Goal: Information Seeking & Learning: Learn about a topic

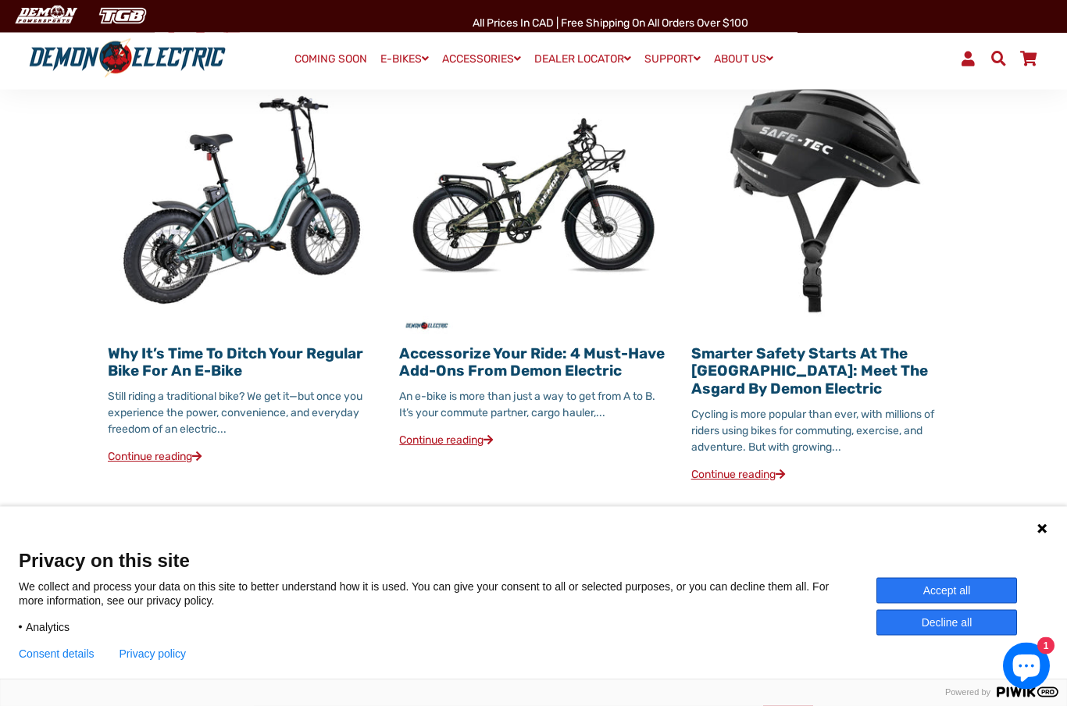
scroll to position [1857, 0]
click at [574, 185] on img at bounding box center [533, 200] width 268 height 268
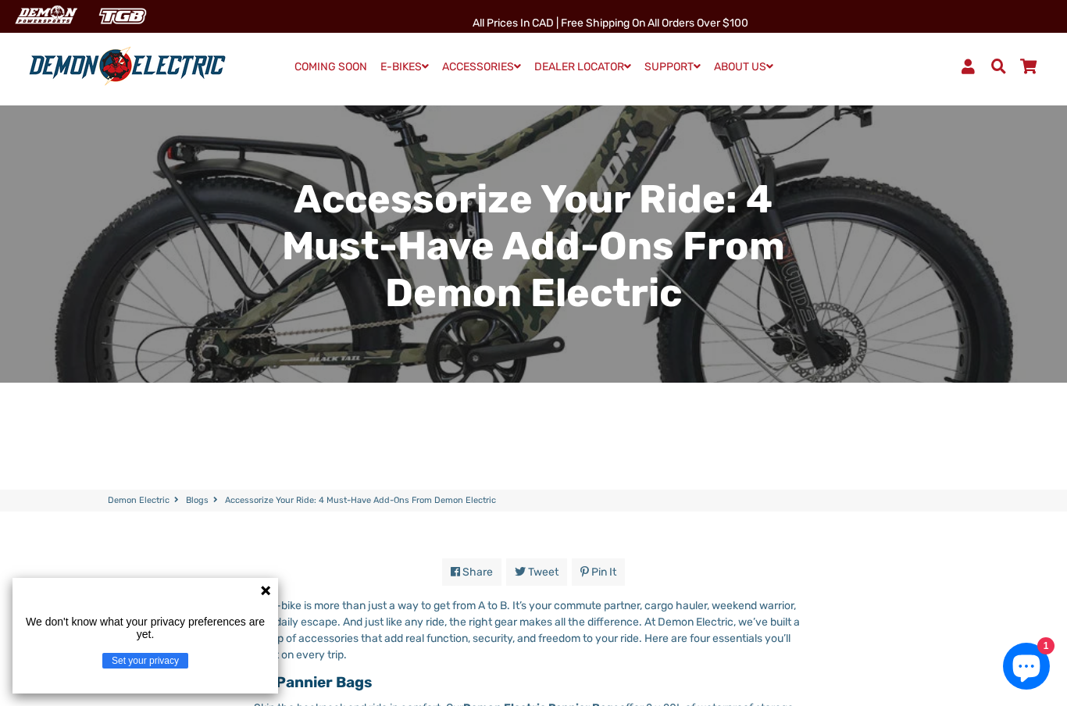
click at [263, 589] on icon at bounding box center [265, 590] width 9 height 9
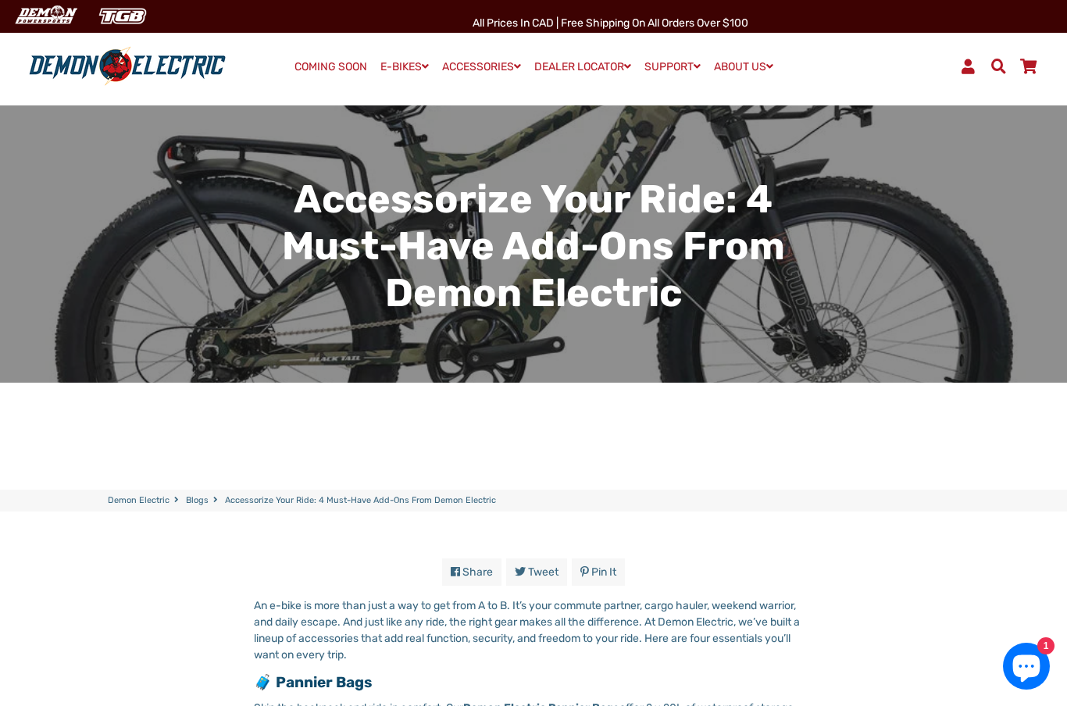
click at [397, 52] on div "Menu Log In COMING SOON E-BIKES" at bounding box center [533, 66] width 1067 height 78
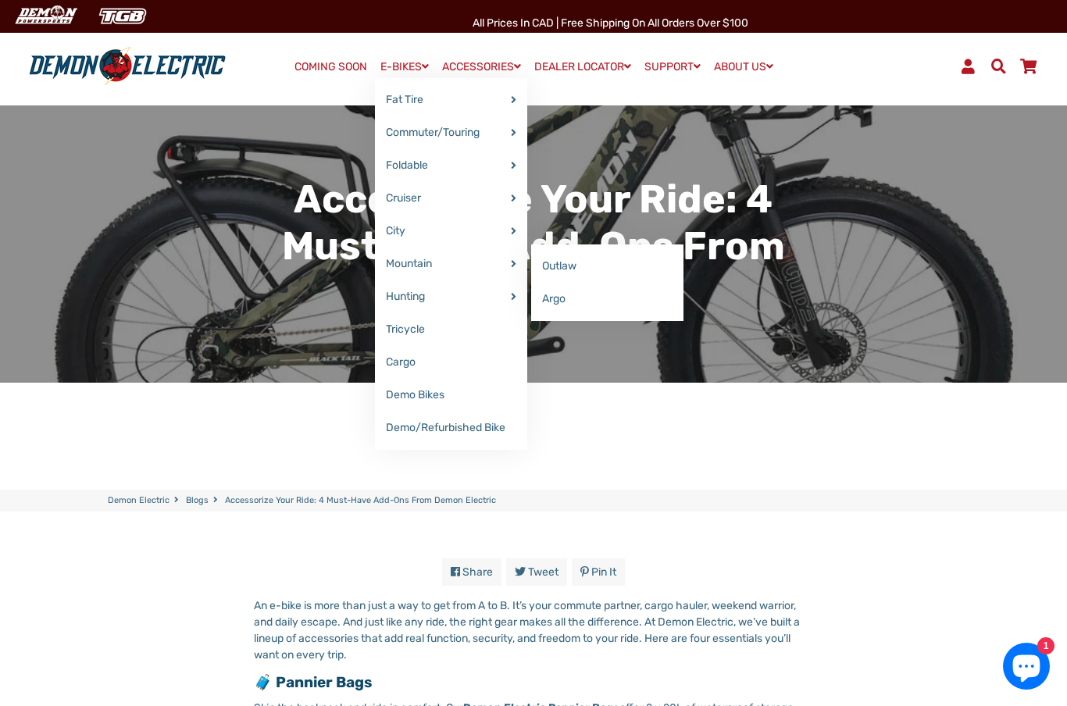
click at [579, 273] on link "Outlaw" at bounding box center [607, 266] width 152 height 33
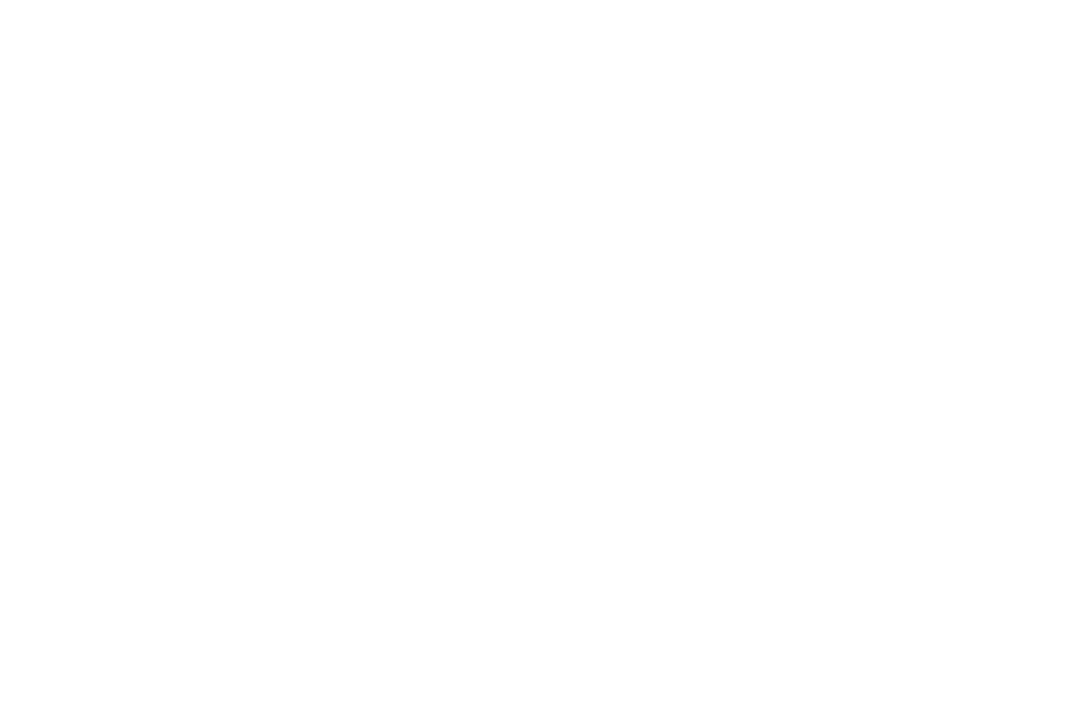
select select "******"
